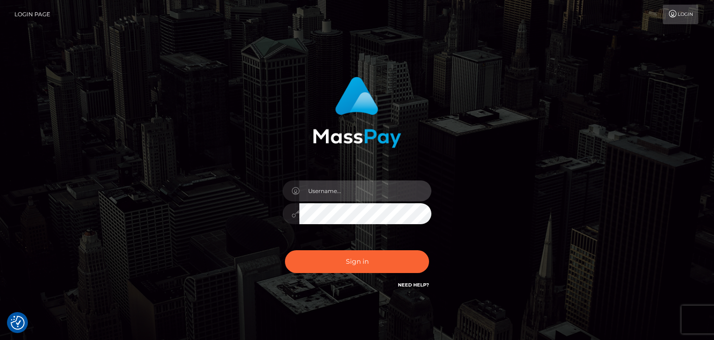
click at [354, 195] on input "text" at bounding box center [365, 190] width 132 height 21
click at [280, 209] on div at bounding box center [357, 208] width 163 height 71
click at [334, 185] on input "text" at bounding box center [365, 190] width 132 height 21
type input "faisal_uplift"
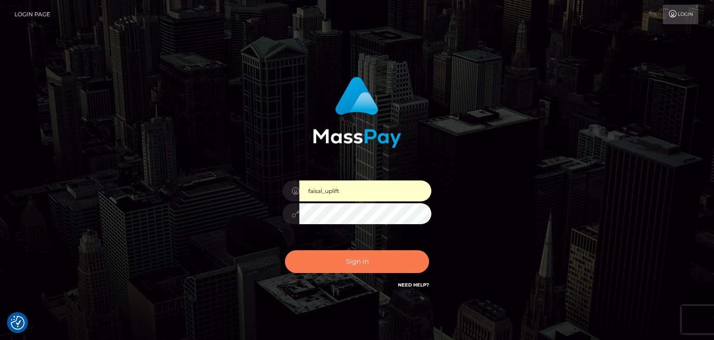
click at [362, 260] on button "Sign in" at bounding box center [357, 261] width 144 height 23
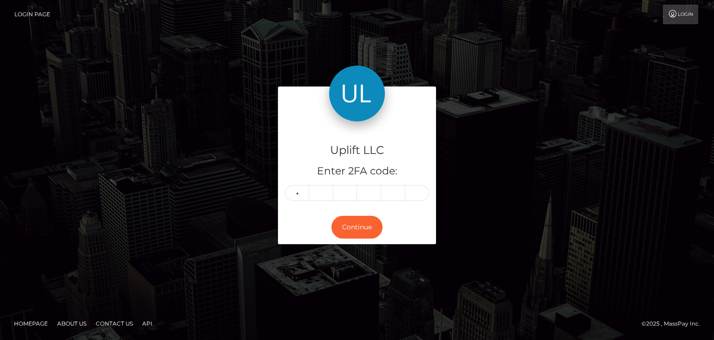
type input "1"
type input "2"
type input "6"
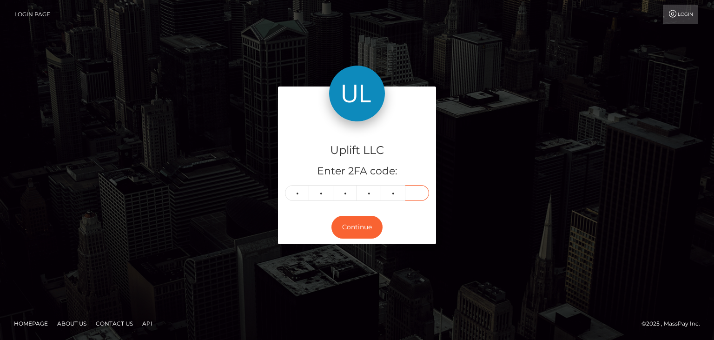
type input "1"
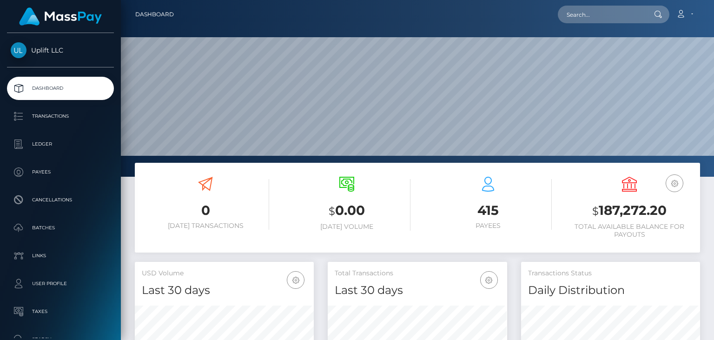
scroll to position [165, 178]
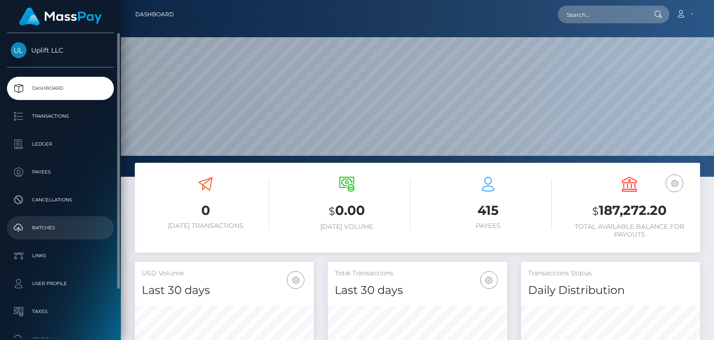
click at [44, 233] on p "Batches" at bounding box center [60, 228] width 99 height 14
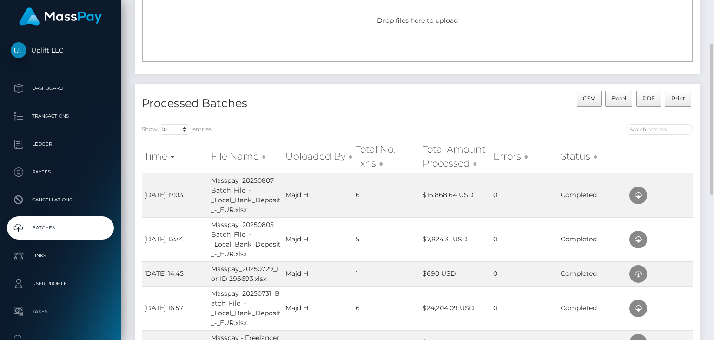
scroll to position [98, 0]
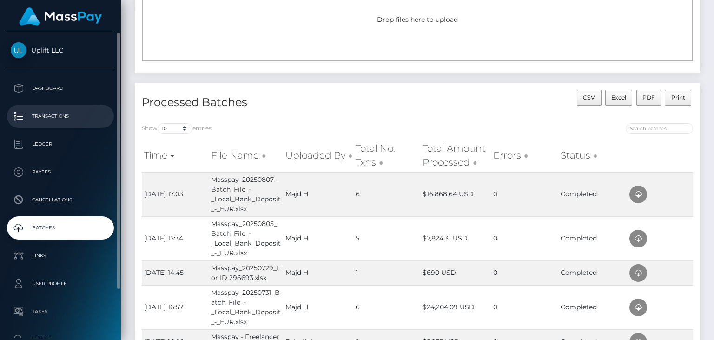
click at [57, 119] on p "Transactions" at bounding box center [60, 116] width 99 height 14
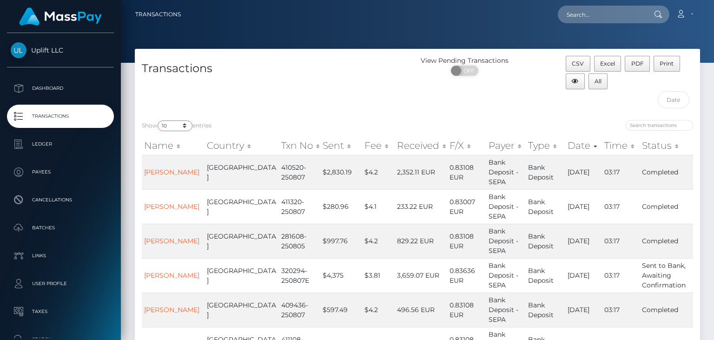
click at [158, 120] on select "10 25 50 100 250 500 1,000 3,500" at bounding box center [175, 125] width 35 height 11
select select "25"
click option "25" at bounding box center [0, 0] width 0 height 0
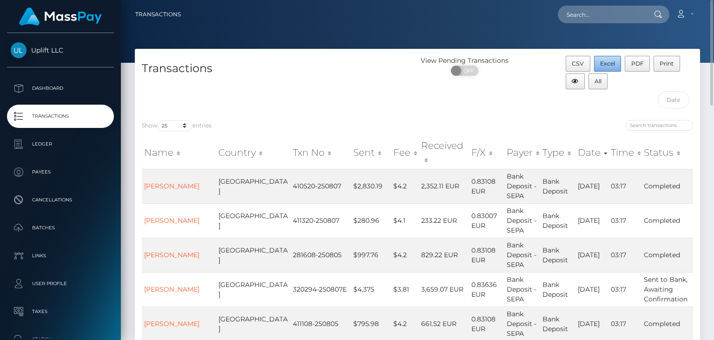
click at [597, 62] on button "Excel" at bounding box center [607, 64] width 27 height 16
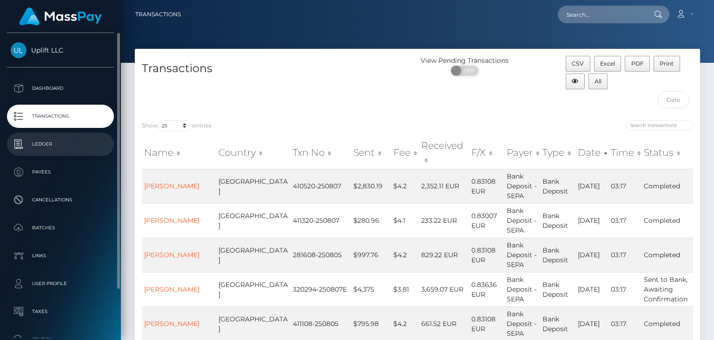
click at [44, 139] on p "Ledger" at bounding box center [60, 144] width 99 height 14
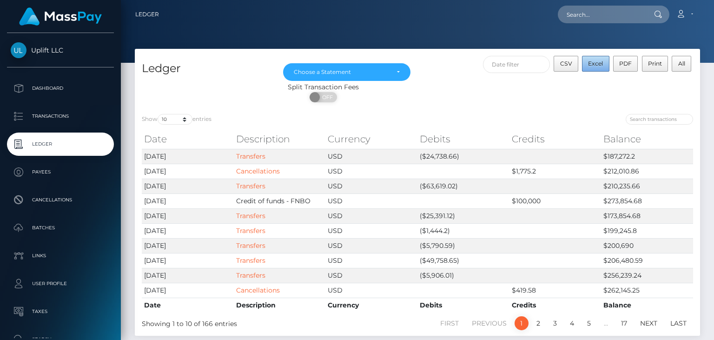
click at [598, 64] on span "Excel" at bounding box center [595, 63] width 15 height 7
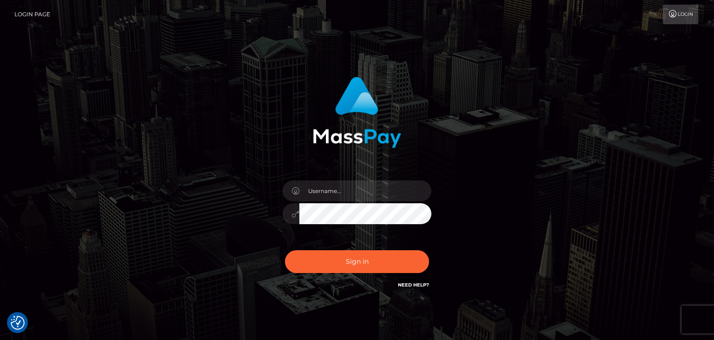
checkbox input "true"
